Goal: Task Accomplishment & Management: Manage account settings

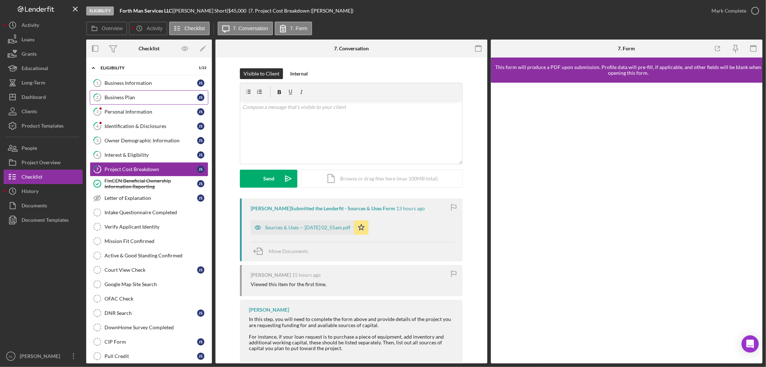
click at [138, 90] on link "2 Business Plan J S" at bounding box center [149, 97] width 119 height 14
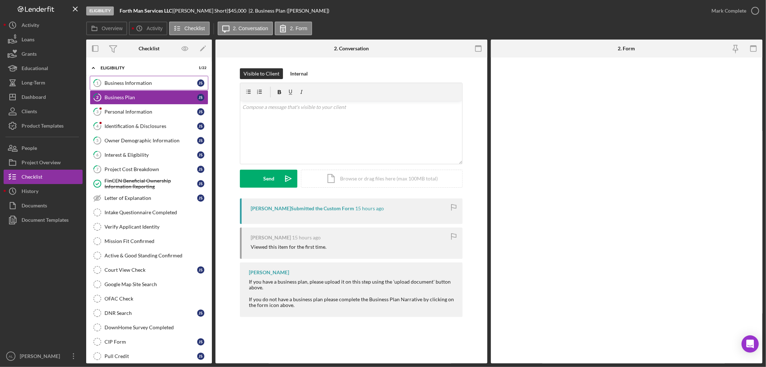
click at [144, 82] on div "Business Information" at bounding box center [151, 83] width 93 height 6
